Goal: Check status: Check status

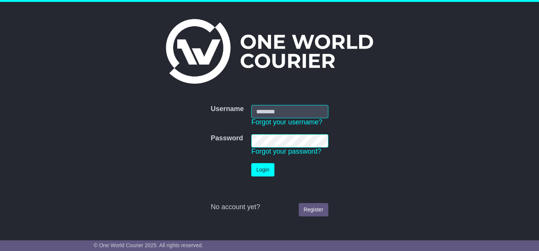
type input "**********"
click at [265, 168] on button "Login" at bounding box center [263, 169] width 23 height 13
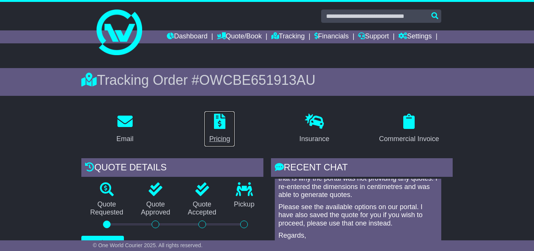
click at [216, 123] on icon at bounding box center [219, 121] width 11 height 15
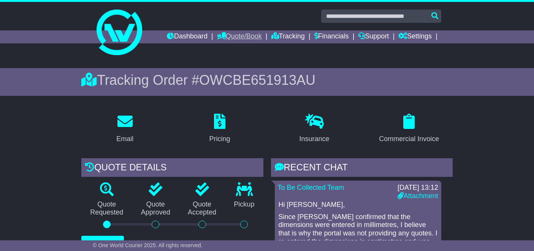
click at [237, 35] on link "Quote/Book" at bounding box center [239, 36] width 45 height 13
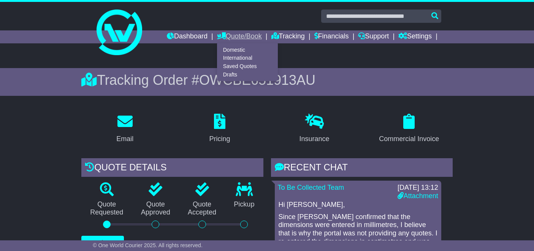
click at [237, 35] on link "Quote/Book" at bounding box center [239, 36] width 45 height 13
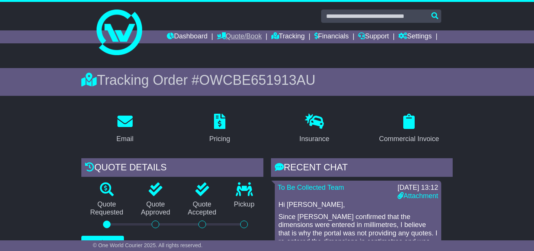
click at [238, 34] on link "Quote/Book" at bounding box center [239, 36] width 45 height 13
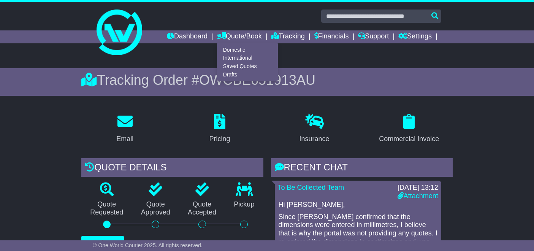
click at [372, 72] on div "Tracking Order # OWCBE651913AU" at bounding box center [266, 80] width 371 height 16
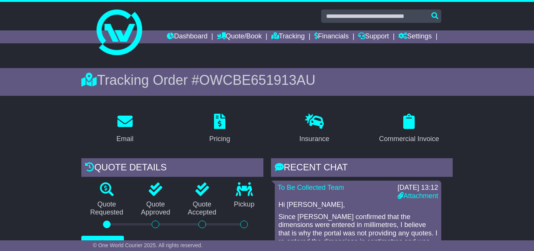
click at [264, 84] on span "OWCBE651913AU" at bounding box center [257, 80] width 116 height 16
click at [223, 123] on icon at bounding box center [219, 121] width 11 height 15
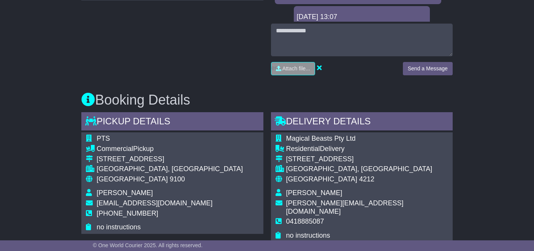
scroll to position [199, 0]
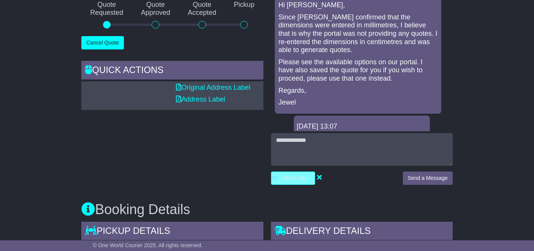
click at [294, 177] on input "file" at bounding box center [256, 178] width 115 height 13
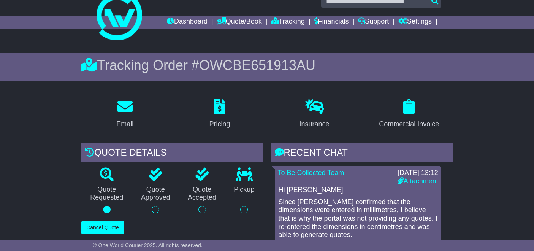
scroll to position [0, 0]
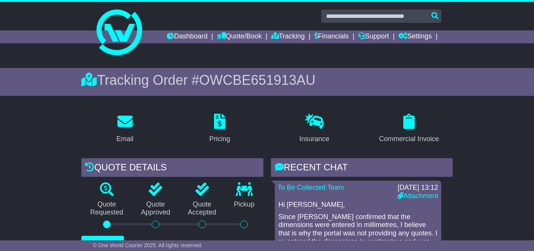
click at [103, 192] on icon at bounding box center [107, 189] width 14 height 14
click at [410, 120] on icon at bounding box center [408, 121] width 11 height 15
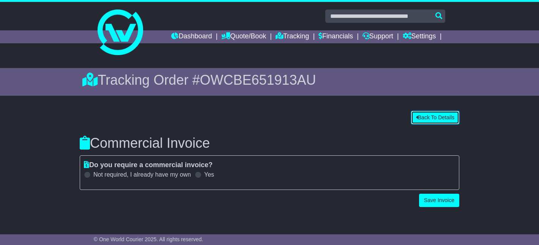
click at [440, 117] on button "Back To Details" at bounding box center [435, 117] width 48 height 13
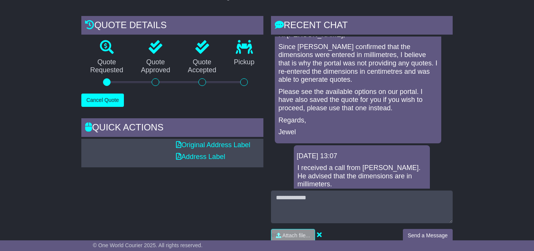
scroll to position [36, 0]
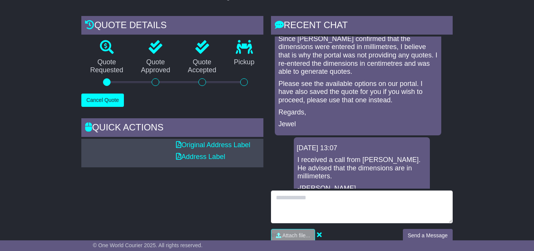
click at [277, 199] on textarea at bounding box center [362, 206] width 182 height 33
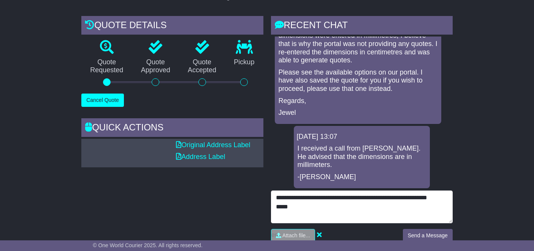
scroll to position [47, 0]
type textarea "**********"
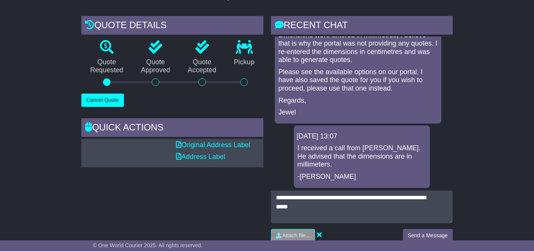
click at [120, 125] on div "Quick Actions" at bounding box center [172, 128] width 182 height 21
click at [428, 235] on button "Send a Message" at bounding box center [428, 235] width 50 height 13
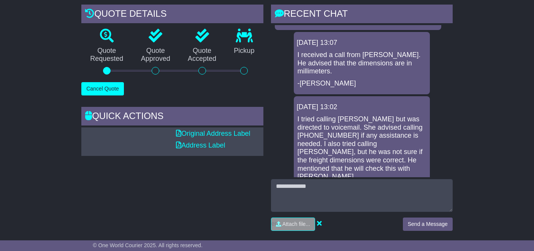
scroll to position [0, 0]
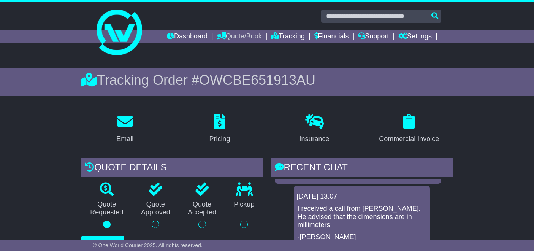
click at [228, 35] on link "Quote/Book" at bounding box center [239, 36] width 45 height 13
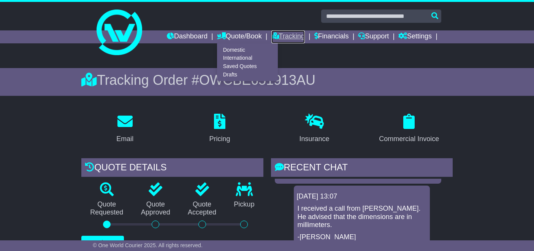
click at [282, 33] on link "Tracking" at bounding box center [287, 36] width 33 height 13
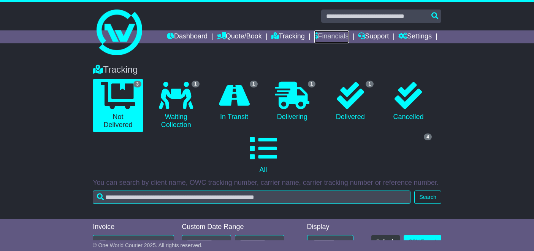
click at [322, 37] on link "Financials" at bounding box center [331, 36] width 35 height 13
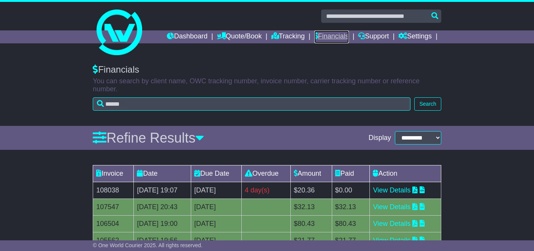
click at [332, 38] on link "Financials" at bounding box center [331, 36] width 35 height 13
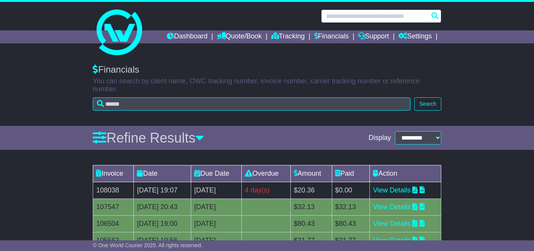
click at [406, 19] on input "text" at bounding box center [381, 15] width 120 height 13
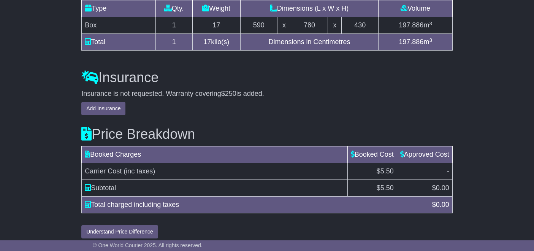
scroll to position [693, 0]
